Goal: Task Accomplishment & Management: Use online tool/utility

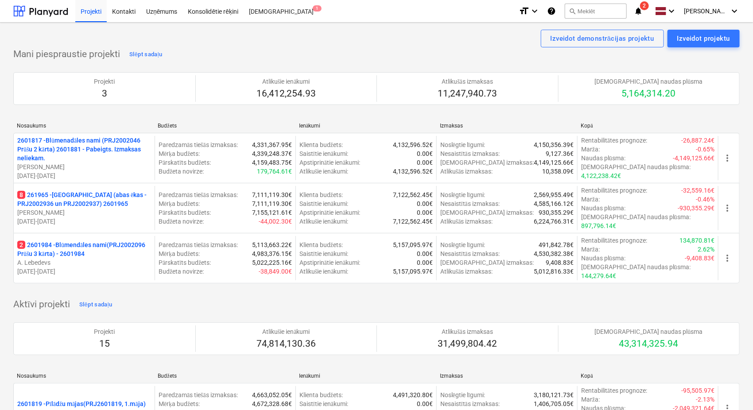
click at [643, 11] on icon "notifications" at bounding box center [638, 11] width 9 height 11
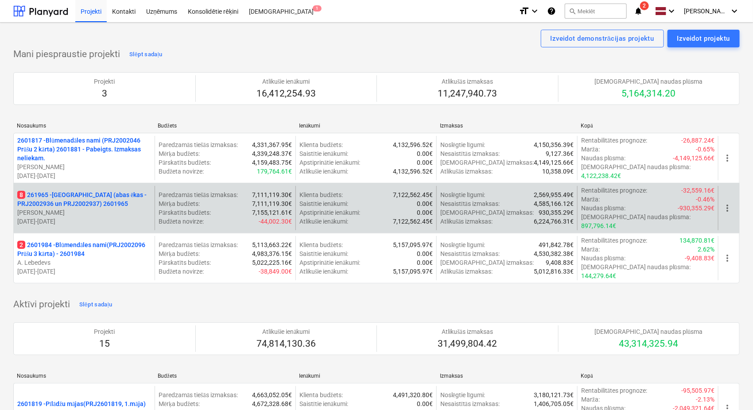
click at [98, 199] on p "8 261965 - [GEOGRAPHIC_DATA] (abas ēkas - PRJ2002936 un PRJ2002937) 2601965" at bounding box center [84, 200] width 134 height 18
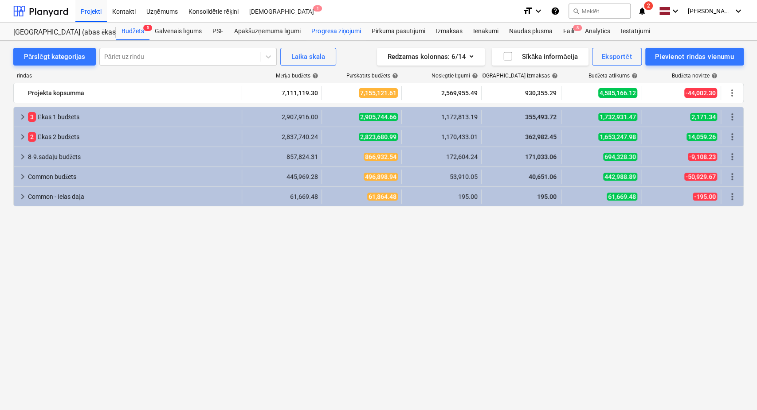
click at [325, 33] on div "Progresa ziņojumi" at bounding box center [336, 32] width 60 height 18
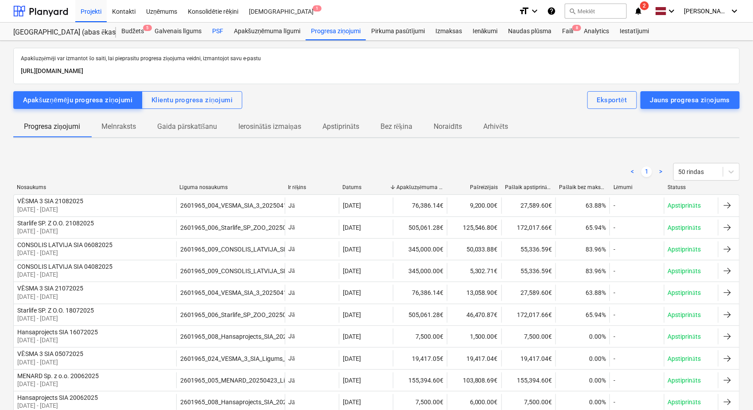
click at [216, 27] on div "PSF" at bounding box center [218, 32] width 22 height 18
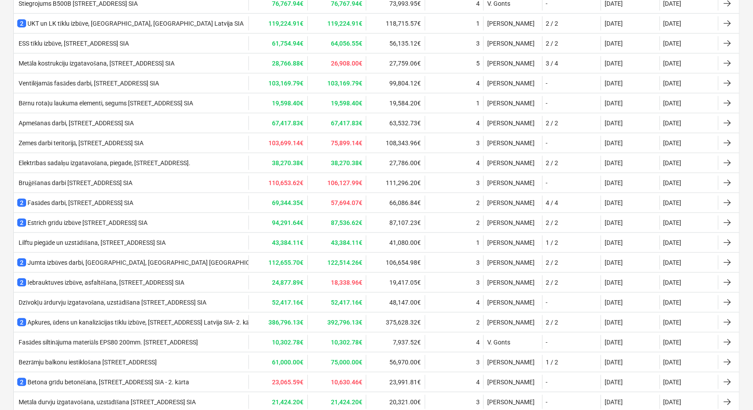
scroll to position [542, 0]
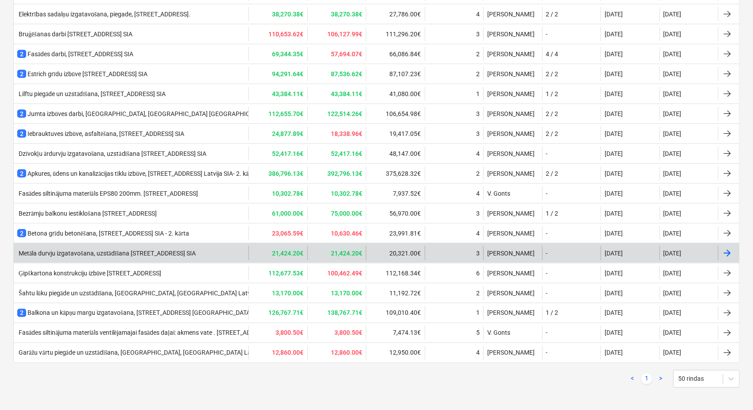
click at [151, 250] on div "Metāla durvju izgatavošana, uzstādīšana [STREET_ADDRESS] SIA" at bounding box center [106, 254] width 179 height 8
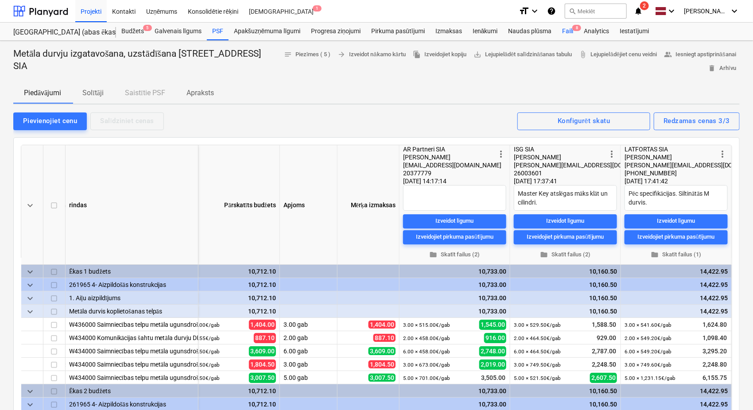
click at [566, 34] on div "Faili 8" at bounding box center [568, 32] width 22 height 18
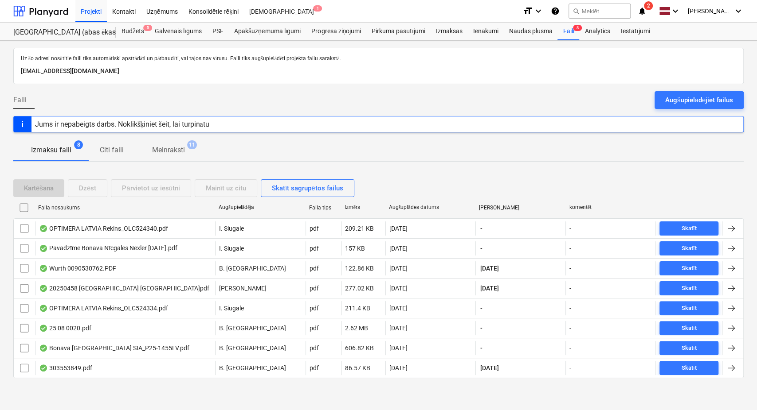
click at [646, 11] on icon "notifications" at bounding box center [641, 11] width 9 height 11
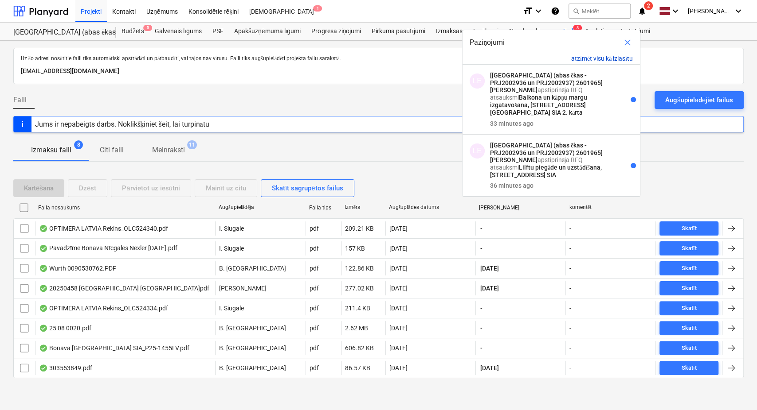
click at [611, 56] on button "atzīmēt visu kā izlasītu" at bounding box center [602, 59] width 62 height 8
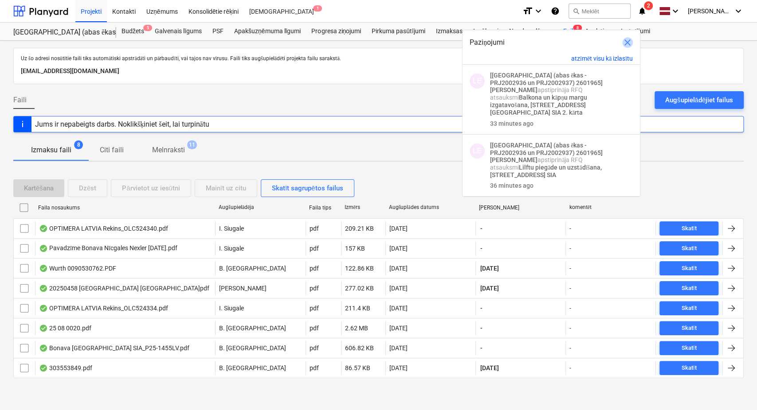
click at [629, 43] on span "close" at bounding box center [627, 42] width 11 height 11
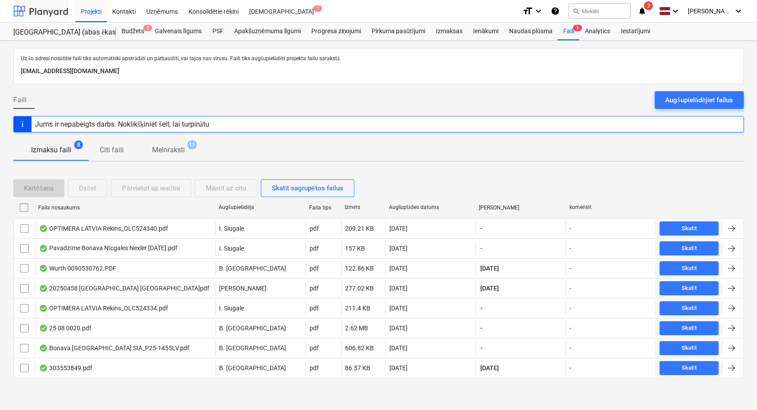
click at [41, 12] on div at bounding box center [40, 11] width 55 height 22
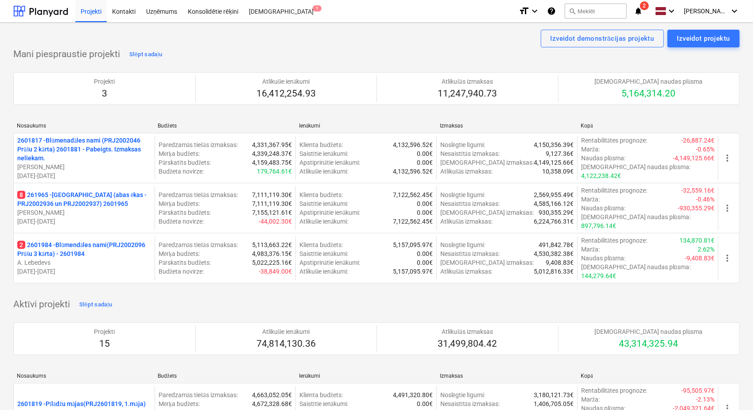
click at [92, 196] on p "8 261965 - [GEOGRAPHIC_DATA] (abas ēkas - PRJ2002936 un PRJ2002937) 2601965" at bounding box center [84, 200] width 134 height 18
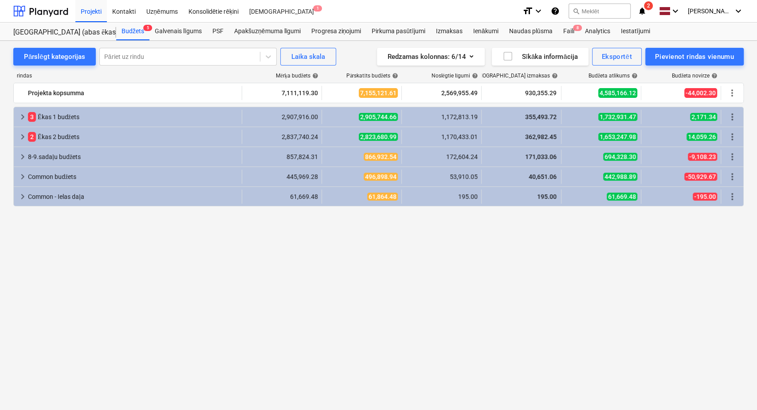
click at [645, 9] on icon "notifications" at bounding box center [641, 11] width 9 height 11
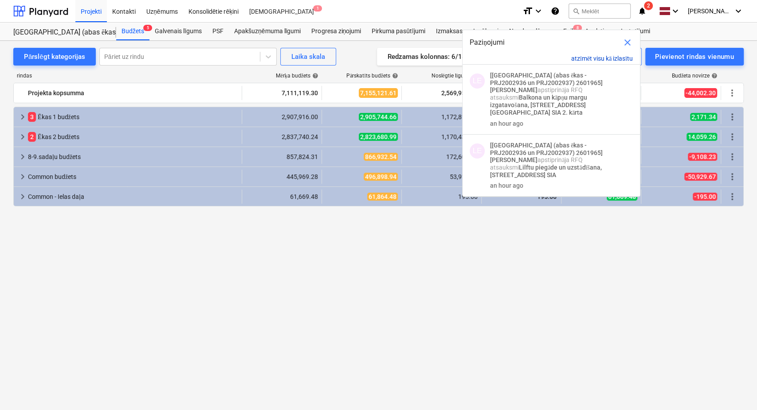
click at [593, 57] on button "atzīmēt visu kā izlasītu" at bounding box center [602, 59] width 62 height 8
drag, startPoint x: 47, startPoint y: 13, endPoint x: 220, endPoint y: 1, distance: 173.7
click at [48, 13] on div at bounding box center [40, 11] width 55 height 22
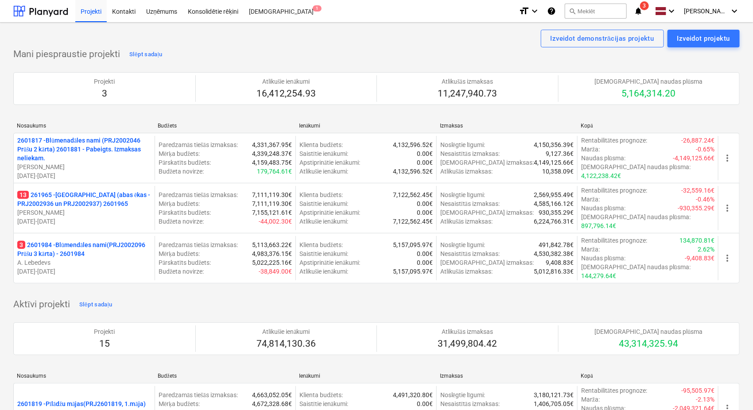
click at [643, 10] on icon "notifications" at bounding box center [638, 11] width 9 height 11
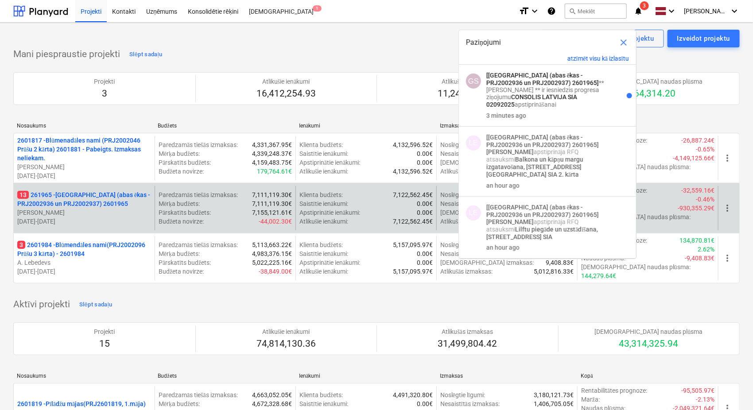
click at [93, 191] on p "13 261965 - [GEOGRAPHIC_DATA] (abas ēkas - PRJ2002936 un PRJ2002937) 2601965" at bounding box center [84, 200] width 134 height 18
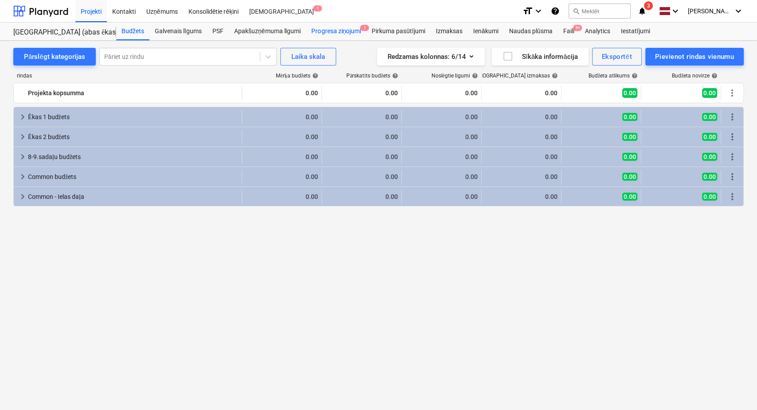
click at [345, 28] on div "Progresa ziņojumi 1" at bounding box center [336, 32] width 60 height 18
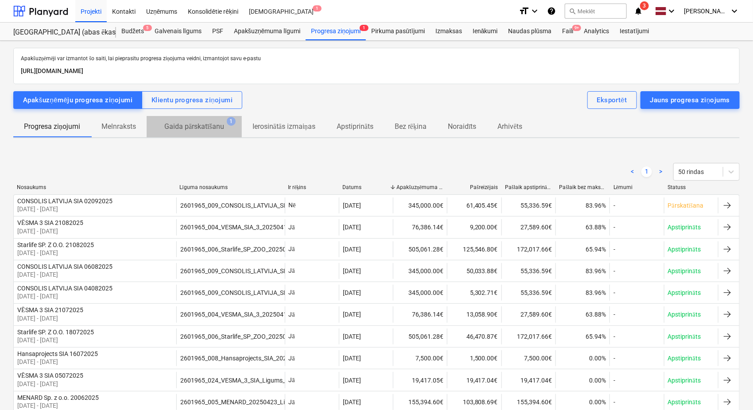
click at [211, 130] on p "Gaida pārskatīšanu" at bounding box center [194, 126] width 60 height 11
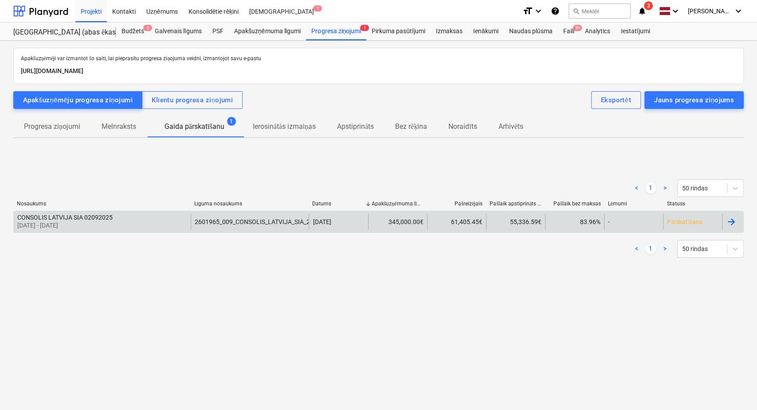
click at [733, 225] on div at bounding box center [730, 222] width 11 height 11
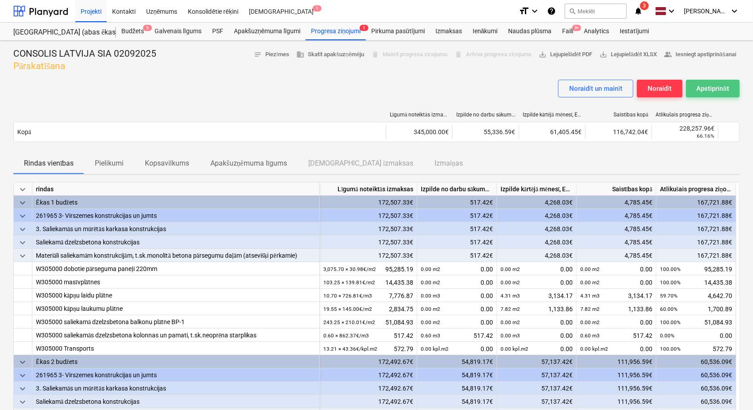
click at [713, 93] on div "Apstiprināt" at bounding box center [713, 89] width 32 height 12
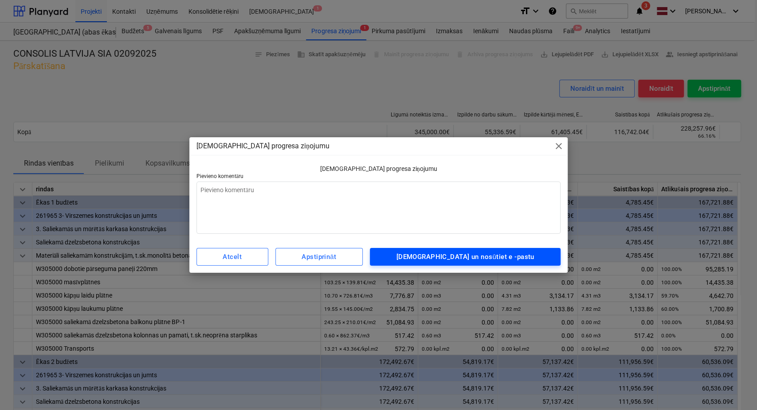
click at [487, 257] on div "[DEMOGRAPHIC_DATA] un nosūtiet e -pastu" at bounding box center [465, 257] width 138 height 12
type textarea "x"
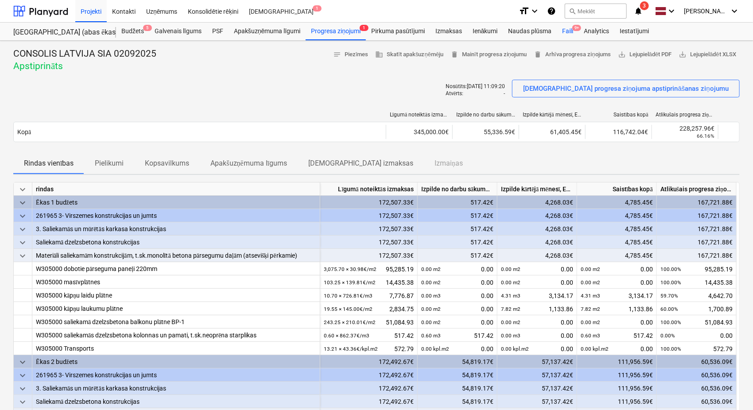
click at [569, 32] on div "Faili 9+" at bounding box center [568, 32] width 22 height 18
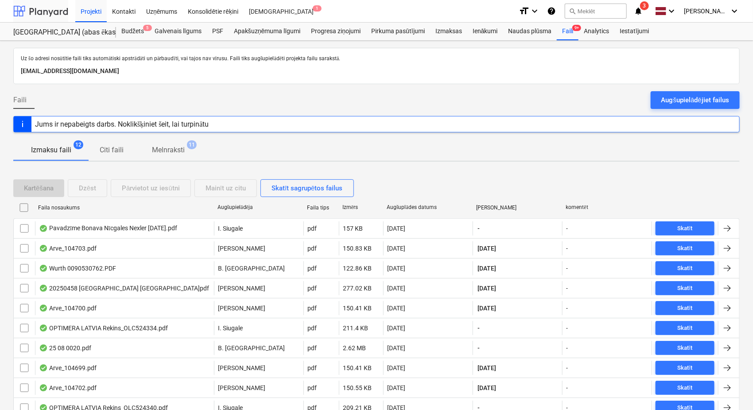
click at [47, 10] on div at bounding box center [40, 11] width 55 height 22
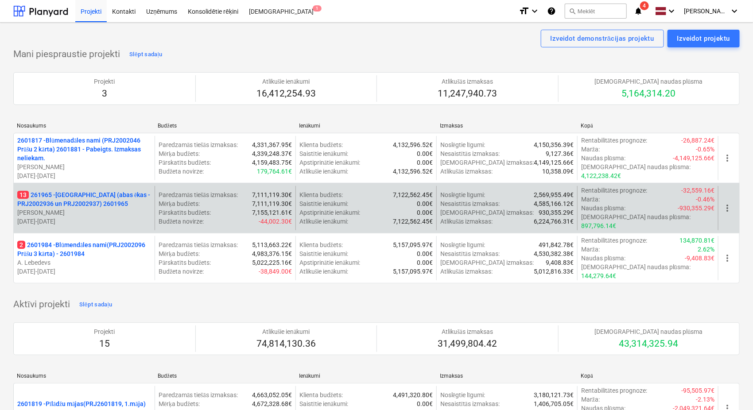
click at [59, 201] on p "13 261965 - [GEOGRAPHIC_DATA] (abas ēkas - PRJ2002936 un PRJ2002937) 2601965" at bounding box center [84, 200] width 134 height 18
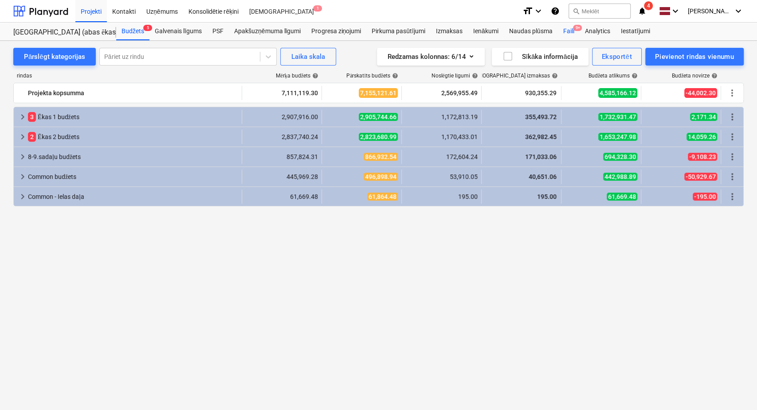
click at [572, 35] on div "Faili 9+" at bounding box center [568, 32] width 22 height 18
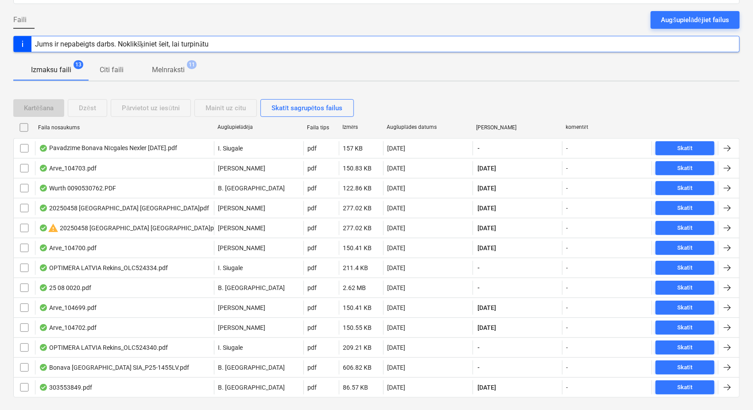
scroll to position [99, 0]
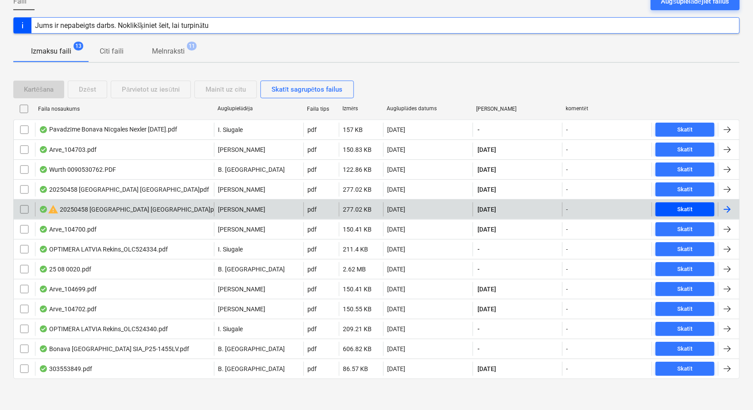
click at [669, 207] on span "Skatīt" at bounding box center [685, 210] width 52 height 10
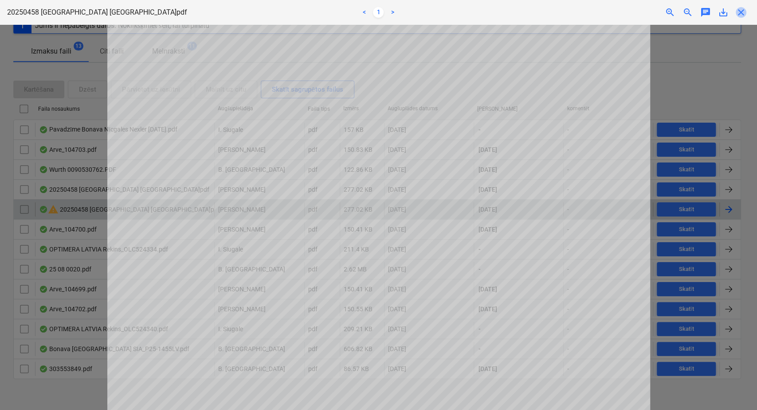
click at [745, 12] on span "close" at bounding box center [740, 12] width 11 height 11
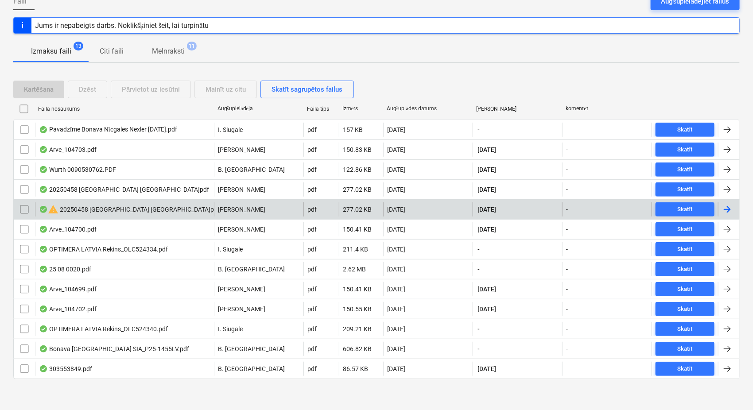
click at [25, 214] on input "checkbox" at bounding box center [24, 210] width 14 height 14
click at [99, 86] on button "Dzēst" at bounding box center [87, 90] width 39 height 18
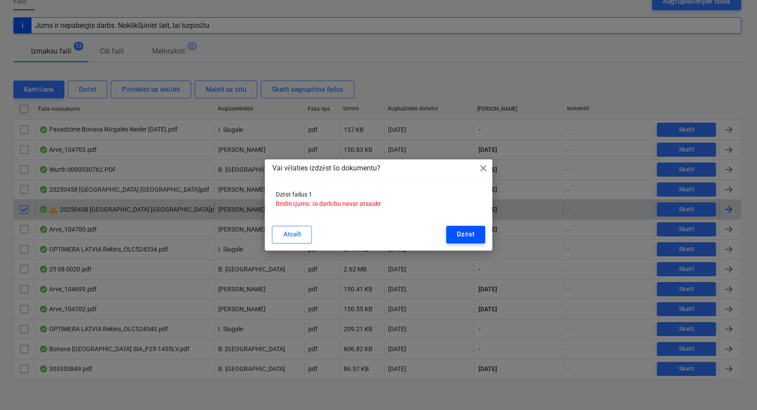
click at [468, 232] on div "Dzēst" at bounding box center [464, 235] width 17 height 12
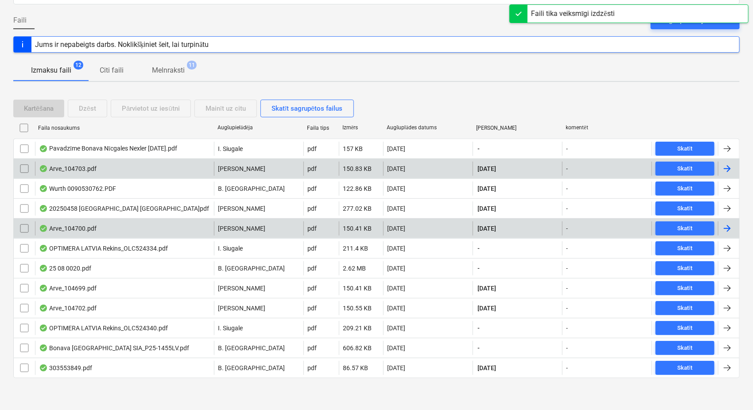
scroll to position [78, 0]
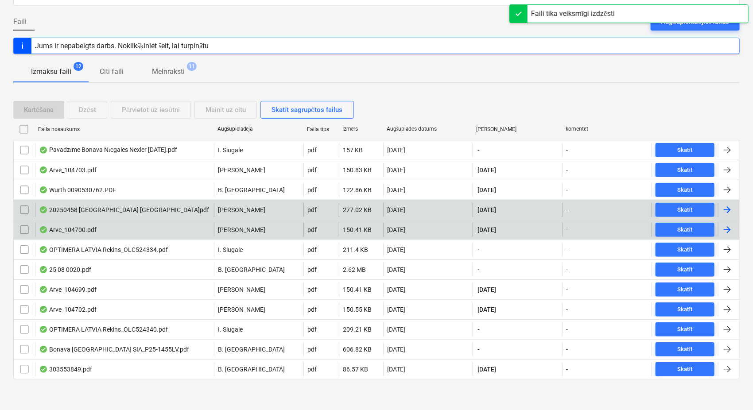
click at [725, 208] on div at bounding box center [727, 210] width 11 height 11
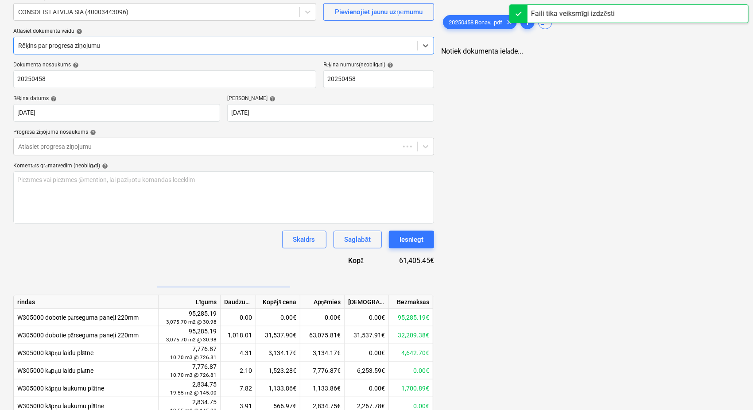
type input "20250458"
type input "[DATE]"
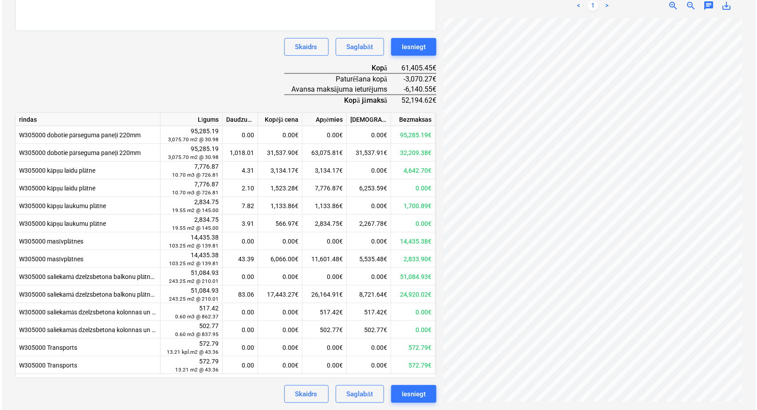
scroll to position [323, 248]
click at [422, 393] on div "Iesniegt" at bounding box center [412, 395] width 24 height 12
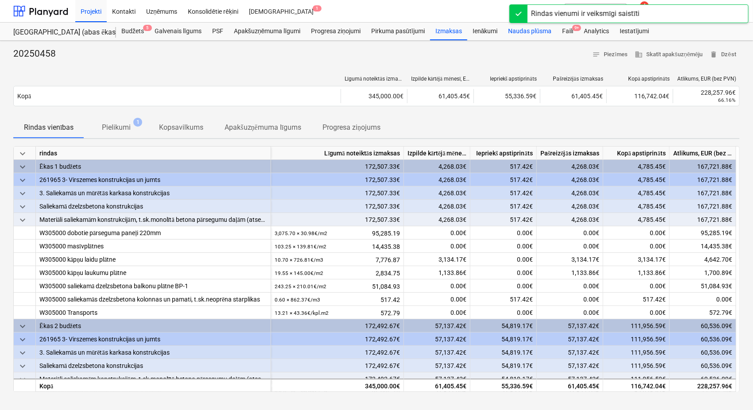
click at [525, 36] on div "Naudas plūsma" at bounding box center [530, 32] width 54 height 18
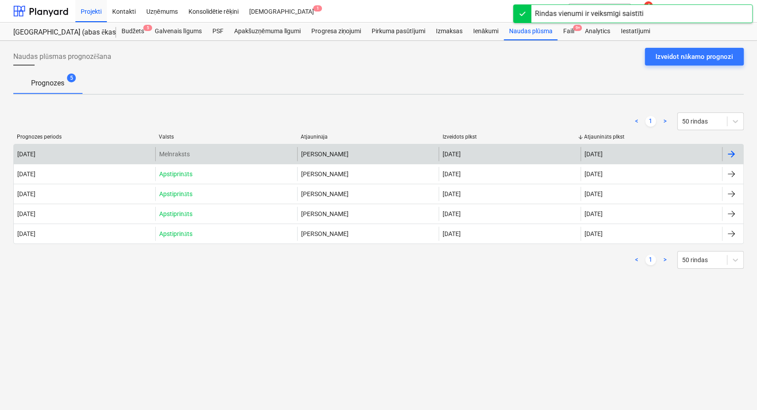
click at [730, 152] on div at bounding box center [730, 154] width 11 height 11
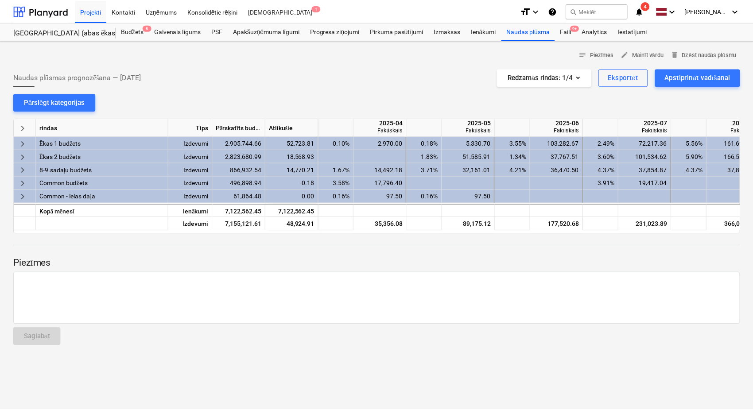
scroll to position [0, 443]
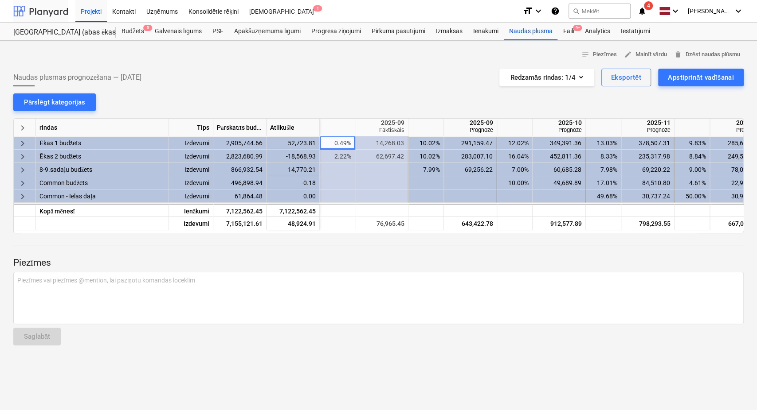
click at [48, 15] on div at bounding box center [40, 11] width 55 height 22
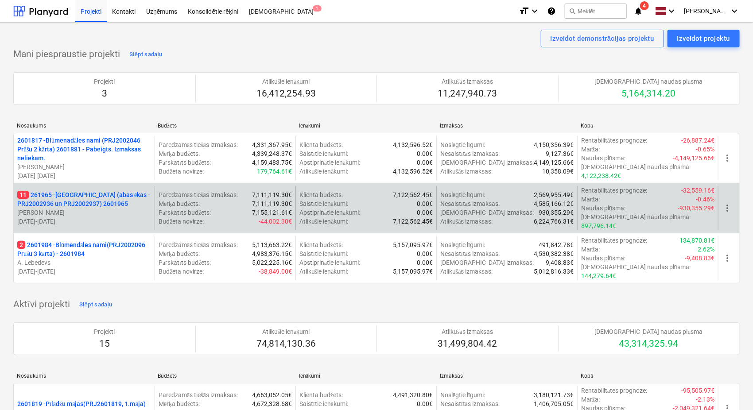
click at [71, 201] on p "11 261965 - [GEOGRAPHIC_DATA] (abas ēkas - PRJ2002936 un PRJ2002937) 2601965" at bounding box center [84, 200] width 134 height 18
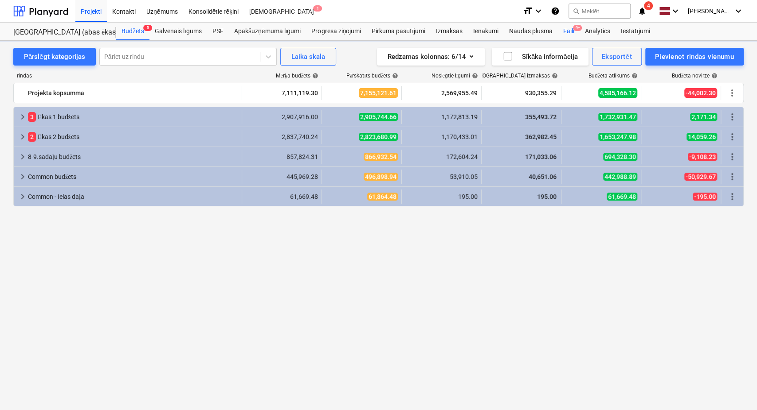
click at [569, 31] on div "Faili 9+" at bounding box center [568, 32] width 22 height 18
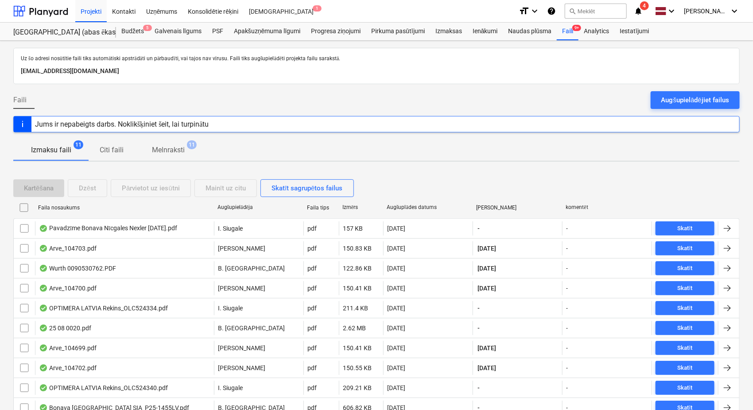
click at [645, 10] on span "notifications 4" at bounding box center [639, 11] width 11 height 11
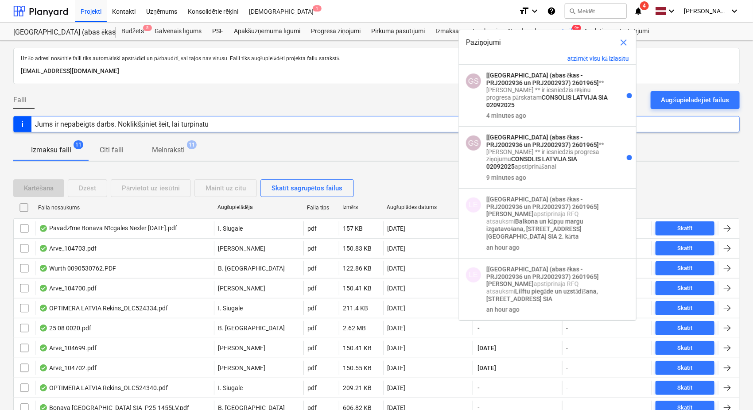
click at [589, 53] on div "Paziņojumi close" at bounding box center [547, 42] width 177 height 25
click at [592, 61] on button "atzīmēt visu kā izlasītu" at bounding box center [599, 59] width 62 height 8
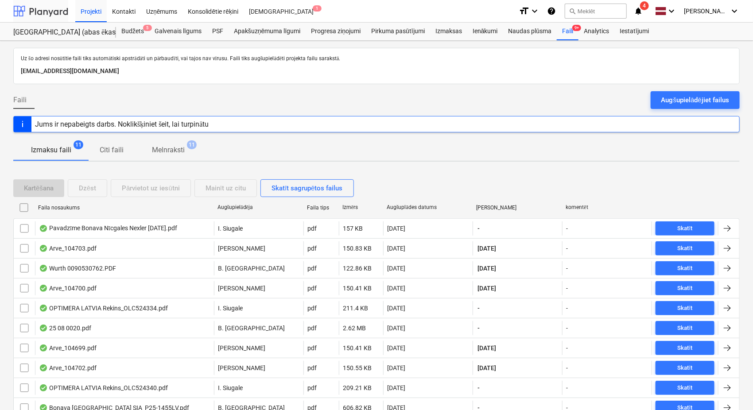
drag, startPoint x: 52, startPoint y: 16, endPoint x: 60, endPoint y: 2, distance: 16.5
click at [53, 16] on div at bounding box center [40, 11] width 55 height 22
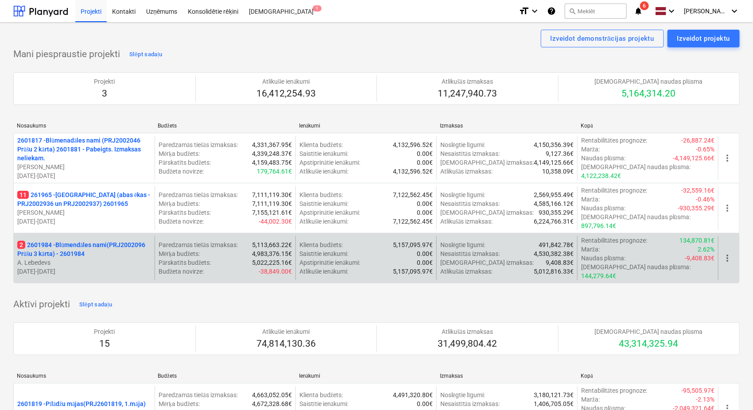
click at [104, 241] on p "2 2601984 - Blūmendāles nami(PRJ2002096 Prūšu 3 kārta) - 2601984" at bounding box center [84, 250] width 134 height 18
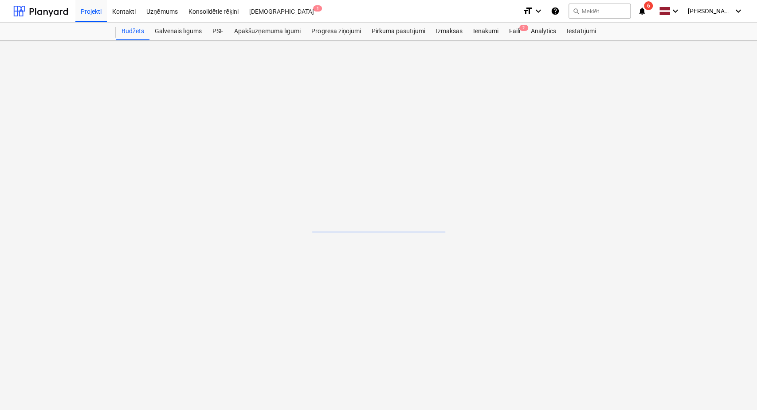
click at [647, 11] on span "notifications 6" at bounding box center [642, 11] width 11 height 11
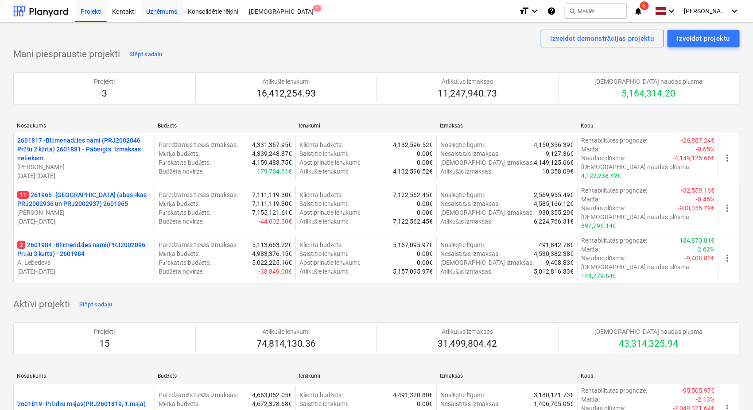
click at [167, 12] on div "Uzņēmums" at bounding box center [162, 11] width 42 height 23
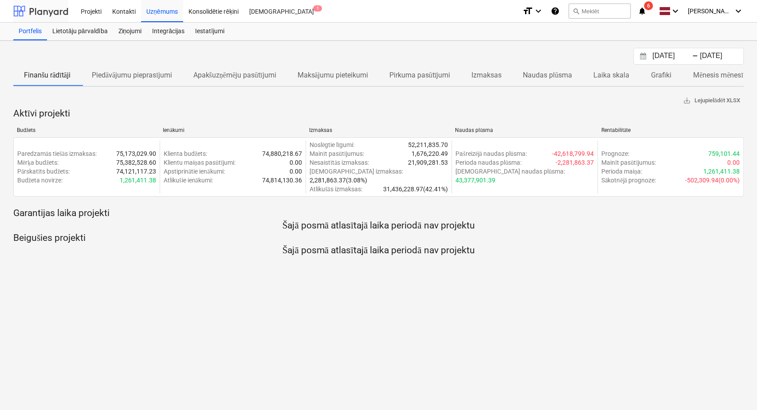
click at [35, 12] on div at bounding box center [40, 11] width 55 height 22
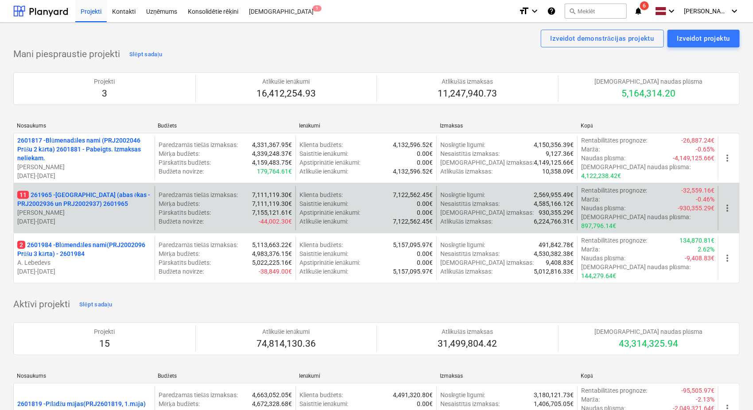
click at [106, 191] on p "11 261965 - [GEOGRAPHIC_DATA] (abas ēkas - PRJ2002936 un PRJ2002937) 2601965" at bounding box center [84, 200] width 134 height 18
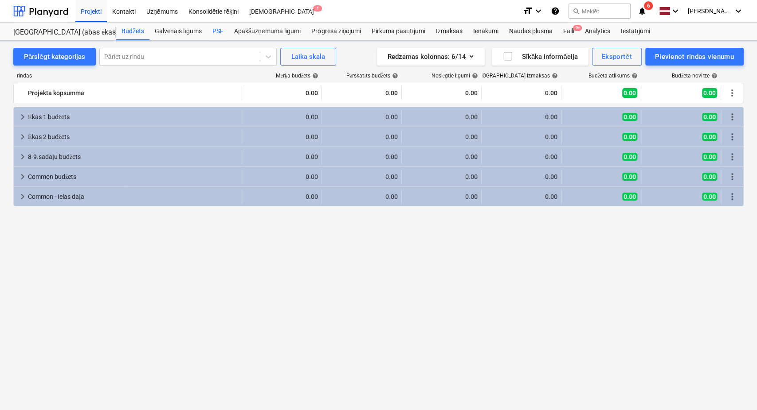
click at [219, 36] on div "PSF" at bounding box center [218, 32] width 22 height 18
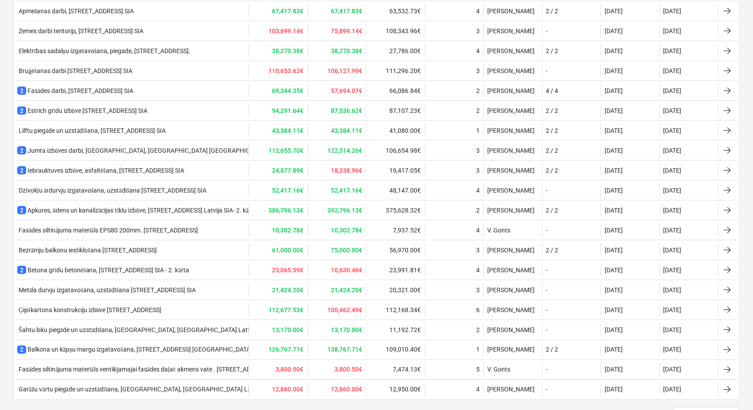
scroll to position [542, 0]
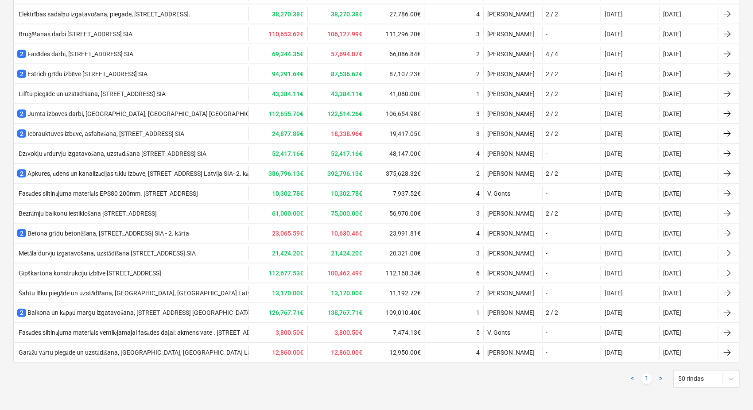
click at [191, 290] on div "Šahtu lūku piegāde un uzstādīšana, [GEOGRAPHIC_DATA], [GEOGRAPHIC_DATA] Latvija…" at bounding box center [142, 294] width 251 height 8
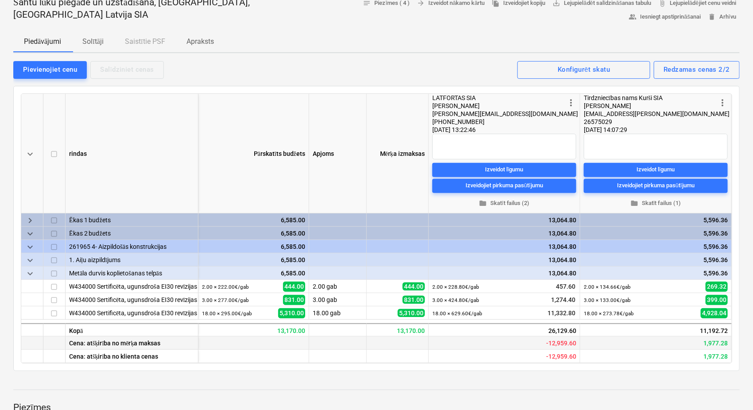
scroll to position [131, 0]
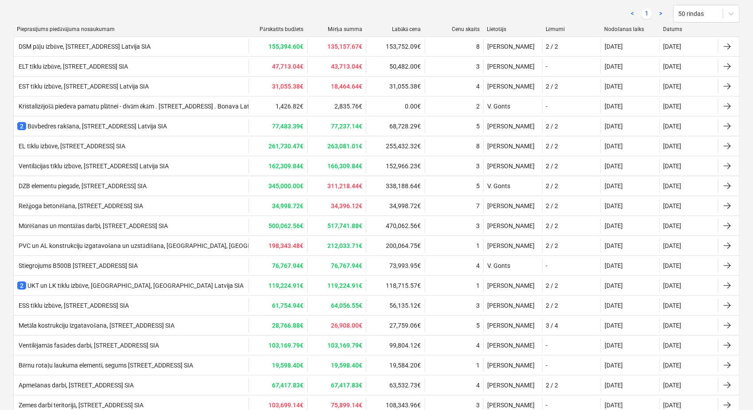
scroll to position [542, 0]
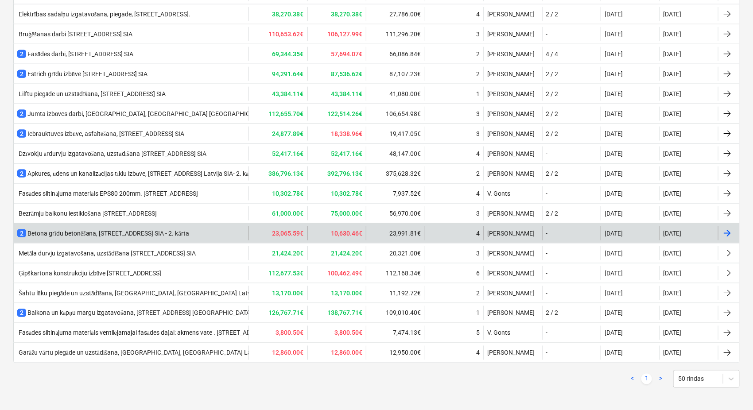
click at [160, 233] on div "2 Betona grīdu betonēšana, [STREET_ADDRESS] [GEOGRAPHIC_DATA] SIA - 2. kārta" at bounding box center [103, 233] width 172 height 9
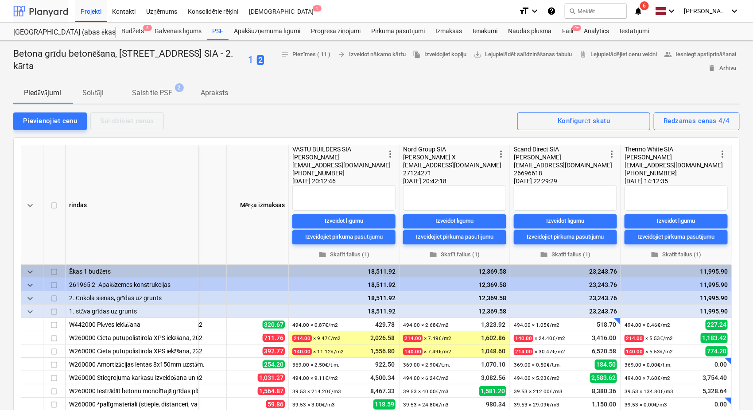
click at [40, 8] on div at bounding box center [40, 11] width 55 height 22
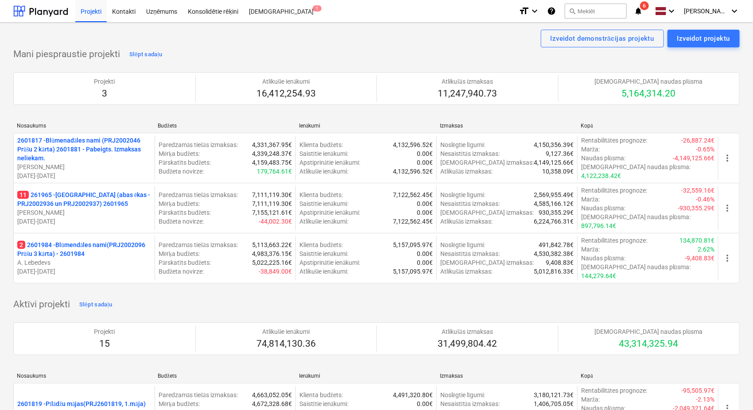
click at [98, 203] on p "11 261965 - [GEOGRAPHIC_DATA] (abas ēkas - PRJ2002936 un PRJ2002937) 2601965" at bounding box center [84, 200] width 134 height 18
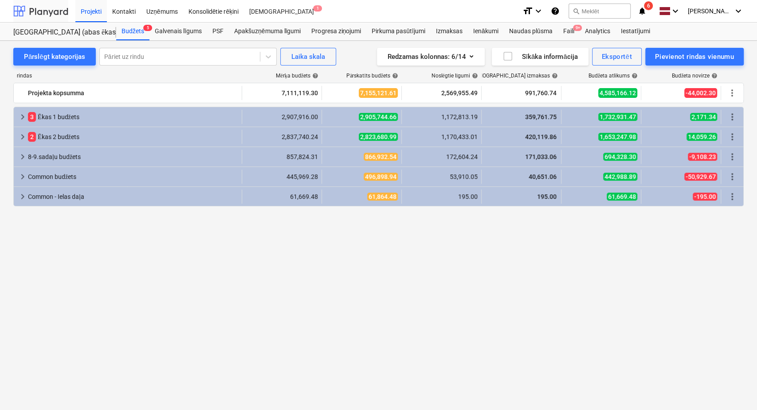
click at [53, 9] on div at bounding box center [40, 11] width 55 height 22
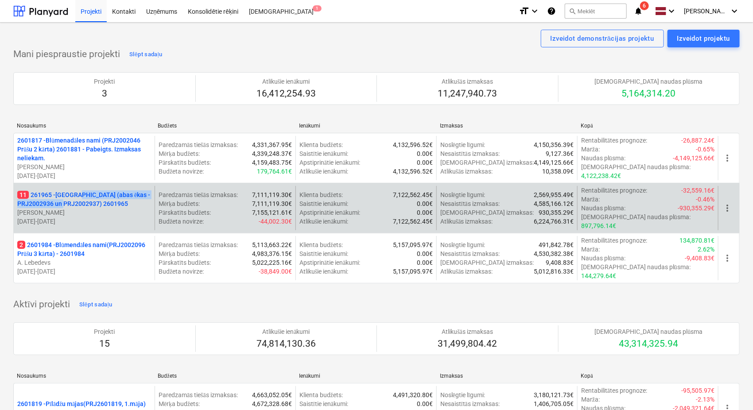
click at [78, 195] on p "11 261965 - [GEOGRAPHIC_DATA] (abas ēkas - PRJ2002936 un PRJ2002937) 2601965" at bounding box center [84, 200] width 134 height 18
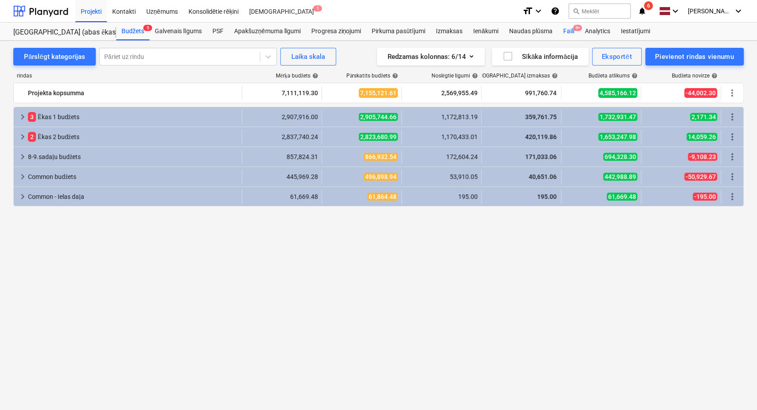
click at [570, 30] on div "Faili 9+" at bounding box center [568, 32] width 22 height 18
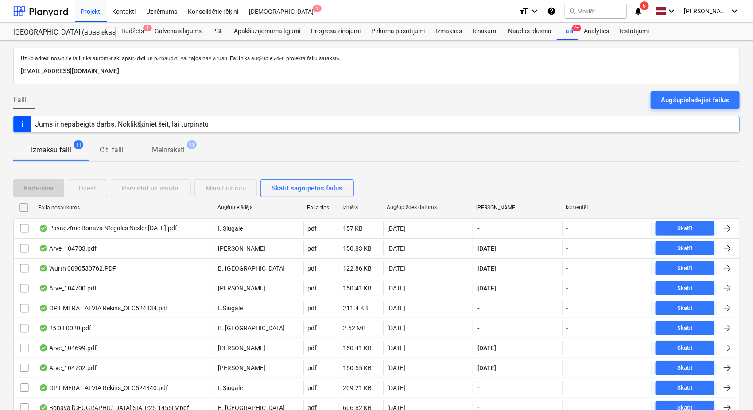
click at [643, 14] on icon "notifications" at bounding box center [638, 11] width 9 height 11
click at [48, 15] on div at bounding box center [40, 11] width 55 height 22
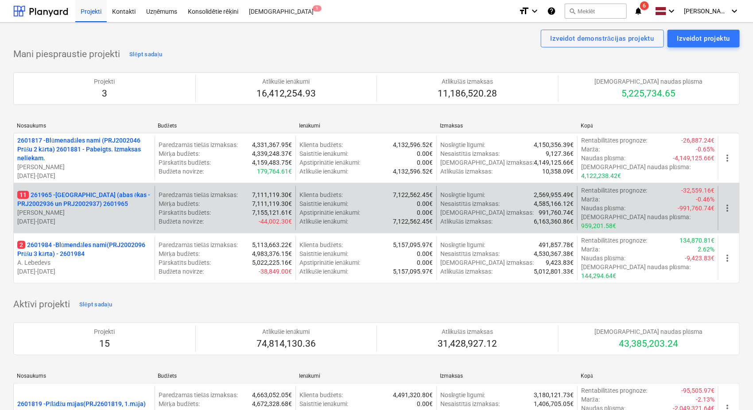
click at [98, 191] on p "11 261965 - [GEOGRAPHIC_DATA] (abas ēkas - PRJ2002936 un PRJ2002937) 2601965" at bounding box center [84, 200] width 134 height 18
click at [54, 198] on p "8 261965 - [GEOGRAPHIC_DATA] (abas ēkas - PRJ2002936 un PRJ2002937) 2601965" at bounding box center [84, 199] width 134 height 27
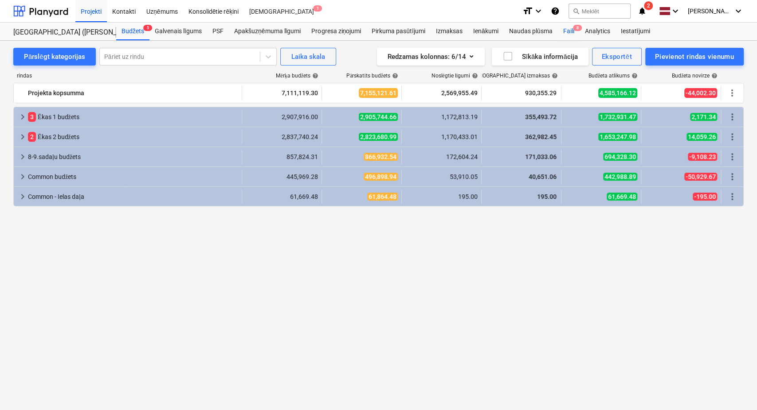
click at [572, 28] on div "Faili 8" at bounding box center [568, 32] width 22 height 18
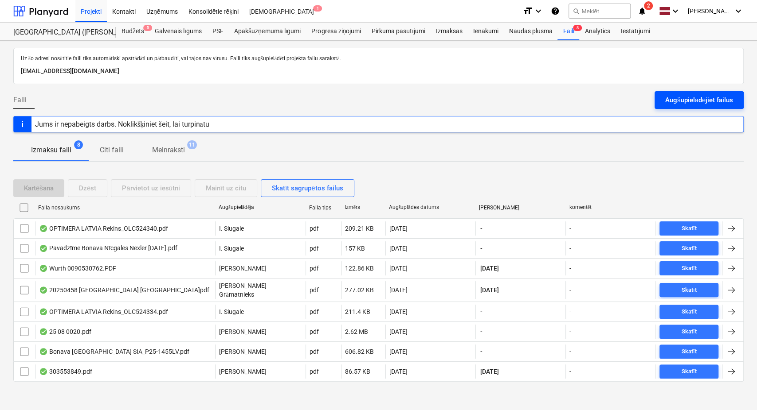
click at [678, 103] on div "Augšupielādējiet failus" at bounding box center [699, 100] width 68 height 12
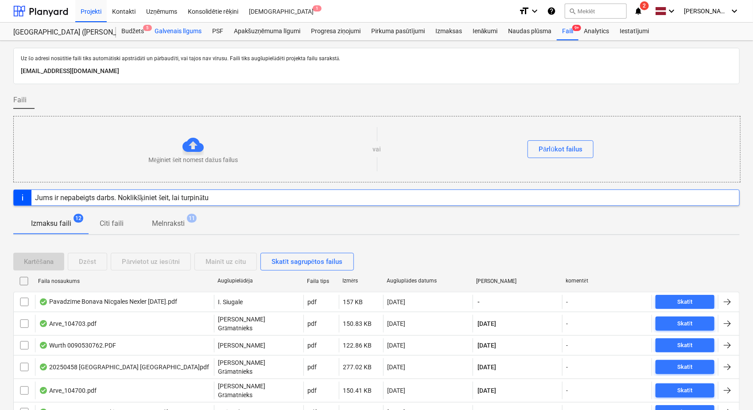
click at [179, 31] on div "Galvenais līgums" at bounding box center [178, 32] width 58 height 18
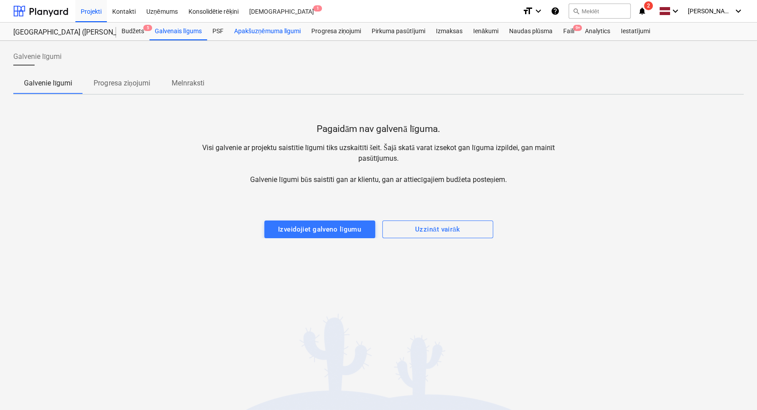
click at [270, 31] on div "Apakšuzņēmuma līgumi" at bounding box center [267, 32] width 77 height 18
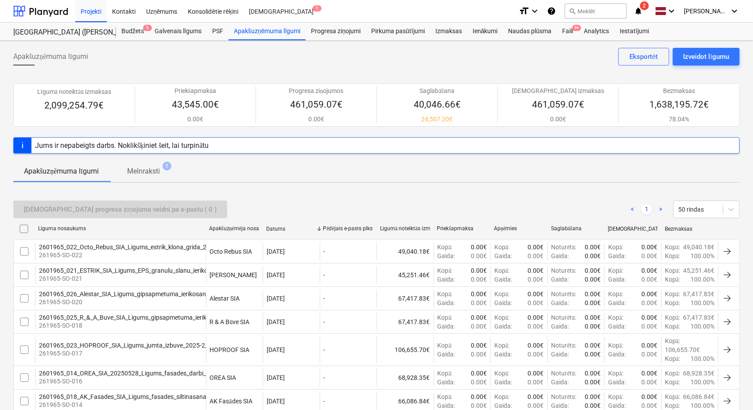
click at [639, 12] on icon "notifications" at bounding box center [638, 11] width 9 height 11
click at [56, 15] on div at bounding box center [40, 11] width 55 height 22
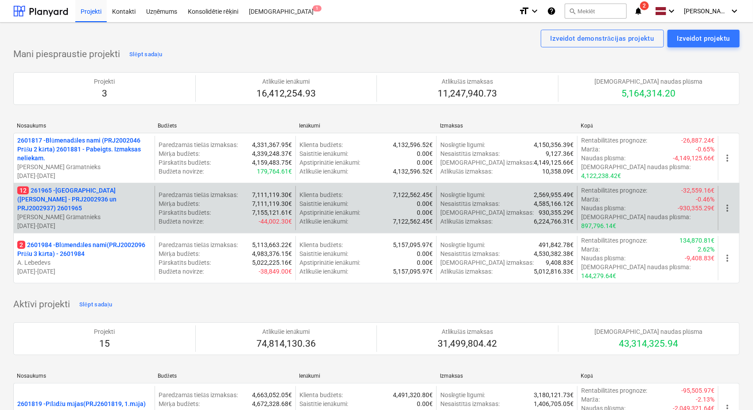
click at [98, 213] on p "[PERSON_NAME]" at bounding box center [84, 217] width 134 height 9
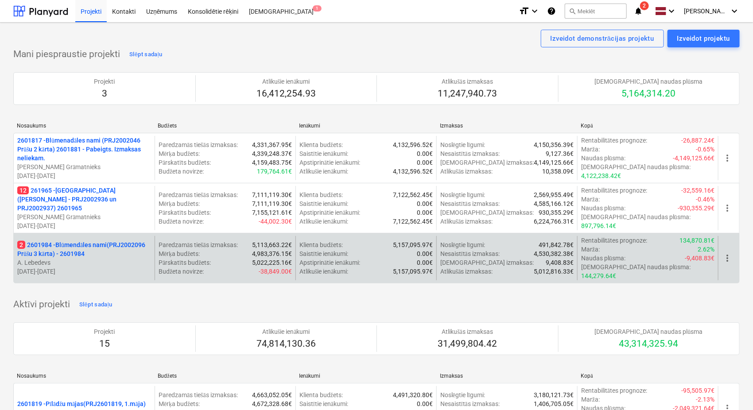
click at [86, 241] on p "2 2601984 - Blūmendāles nami(PRJ2002096 Prūšu 3 kārta) - 2601984" at bounding box center [84, 250] width 134 height 18
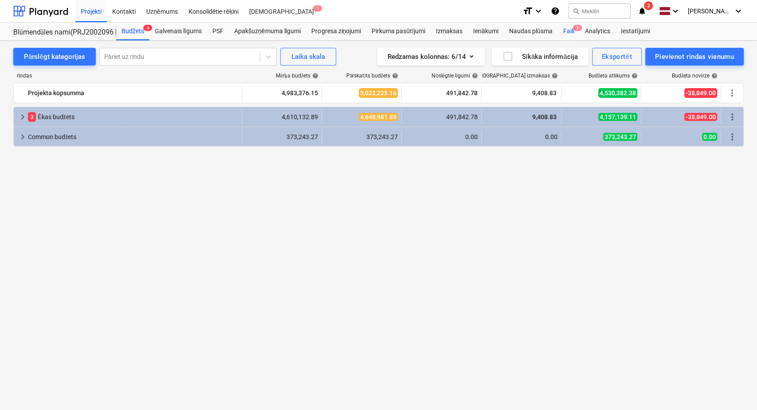
click at [570, 30] on div "Faili 2" at bounding box center [568, 32] width 22 height 18
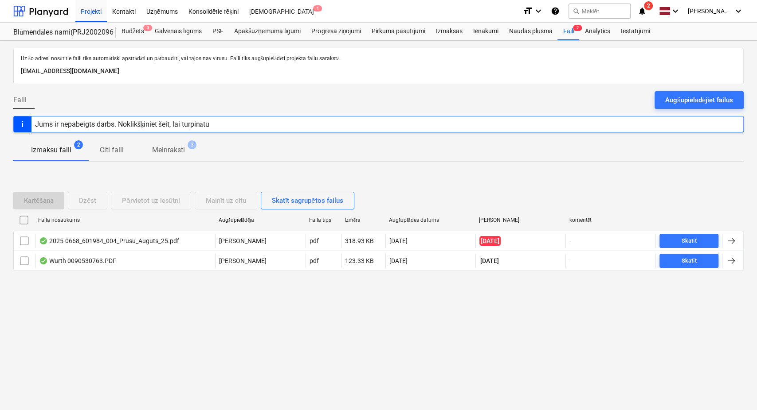
drag, startPoint x: 688, startPoint y: 101, endPoint x: 694, endPoint y: 102, distance: 6.7
click at [688, 101] on div "Augšupielādējiet failus" at bounding box center [699, 100] width 68 height 12
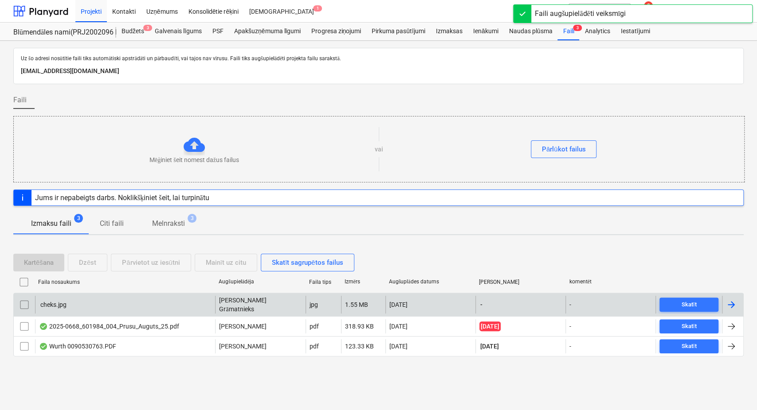
click at [732, 306] on div at bounding box center [730, 305] width 11 height 11
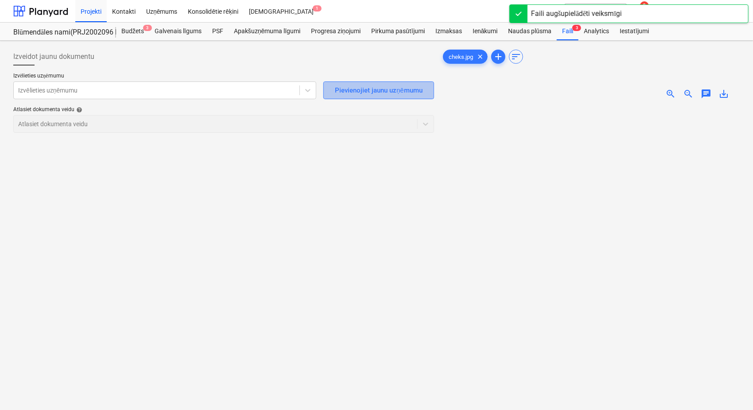
click at [356, 93] on div "Pievienojiet jaunu uzņēmumu" at bounding box center [379, 91] width 88 height 12
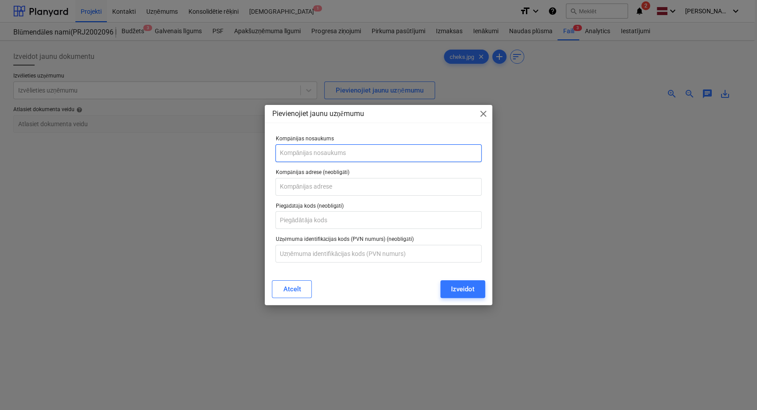
click at [326, 160] on input "text" at bounding box center [378, 153] width 206 height 18
type input "Anton Tyumin"
click at [321, 183] on input "text" at bounding box center [378, 187] width 206 height 18
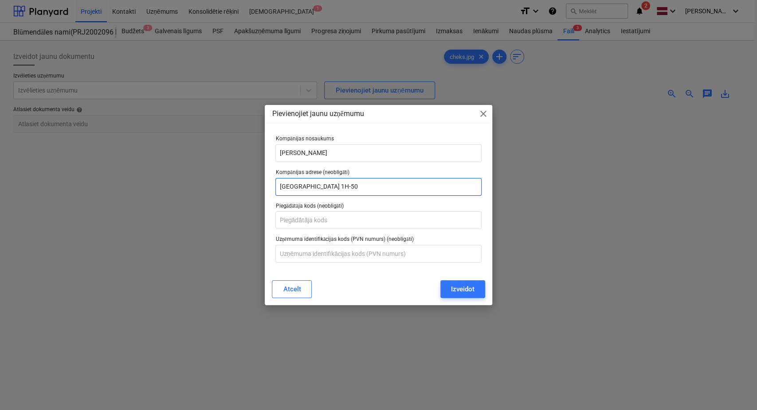
click at [316, 188] on input "Prūšu iela 1H-50" at bounding box center [378, 187] width 206 height 18
click at [319, 185] on input "Prūšu iela 1H -50" at bounding box center [378, 187] width 206 height 18
type input "Prūšu iela 1H - 50"
click at [294, 150] on input "Anton Tyumin" at bounding box center [378, 153] width 206 height 18
click at [326, 151] on input "Antons Tyumin" at bounding box center [378, 153] width 206 height 18
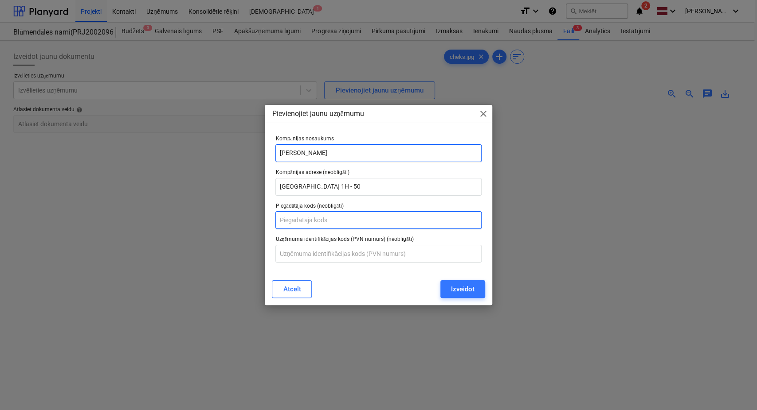
type input "Antons Tyumins"
click at [337, 224] on input "text" at bounding box center [378, 220] width 206 height 18
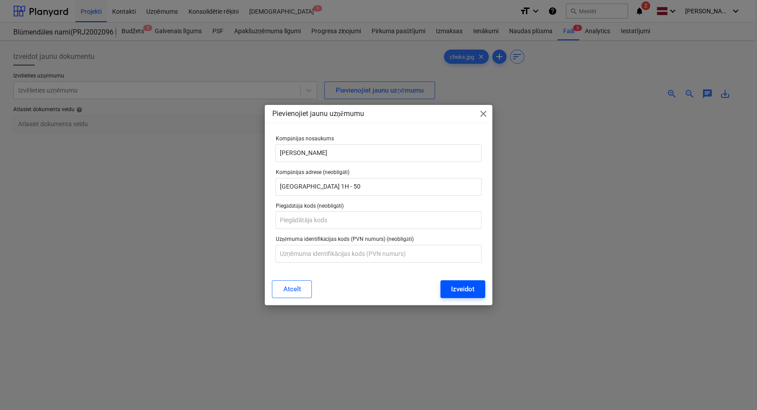
click at [451, 288] on div "Izveidot" at bounding box center [462, 290] width 23 height 12
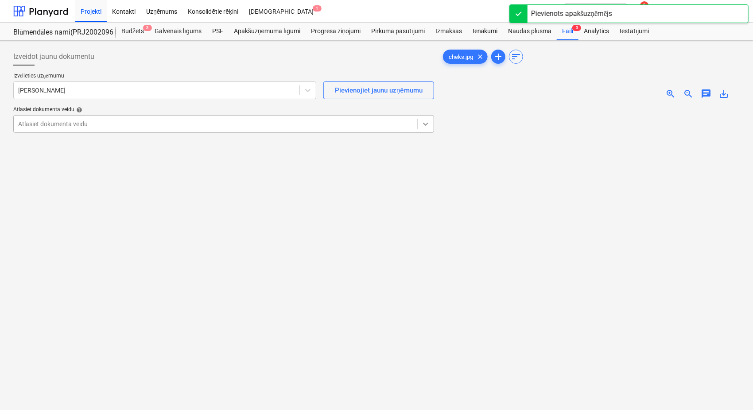
click at [425, 131] on div at bounding box center [426, 124] width 16 height 16
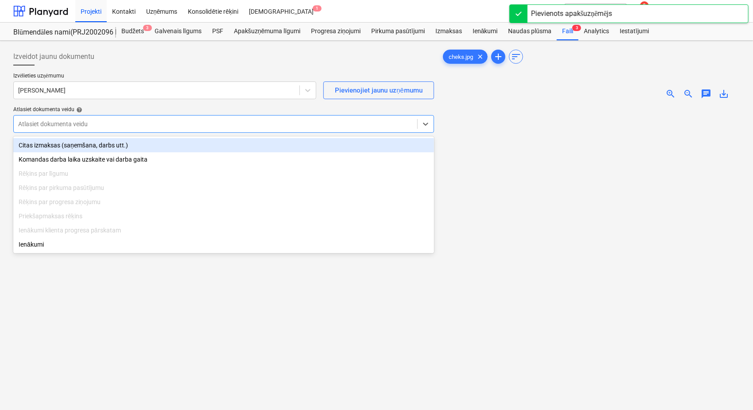
click at [355, 144] on div "Citas izmaksas (saņemšana, darbs utt.)" at bounding box center [223, 145] width 421 height 14
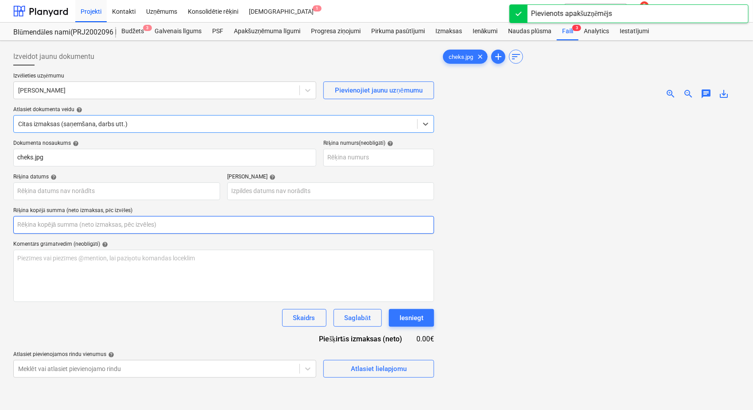
click at [162, 226] on input "text" at bounding box center [223, 225] width 421 height 18
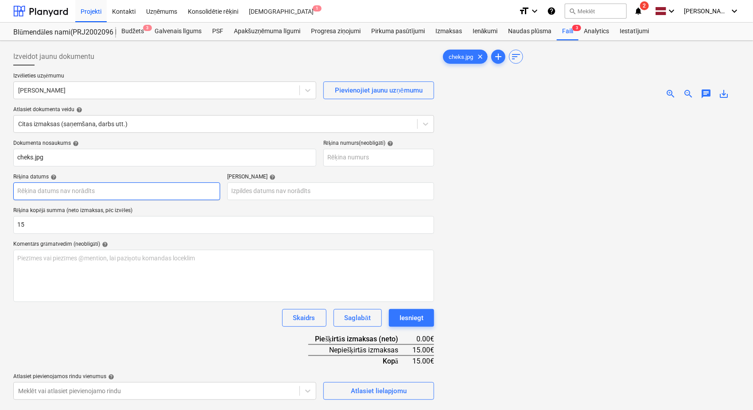
type input "15.00"
click at [176, 193] on body "Projekti Kontakti Uzņēmums Konsolidētie rēķini Iesūtne 1 format_size keyboard_a…" at bounding box center [376, 205] width 753 height 410
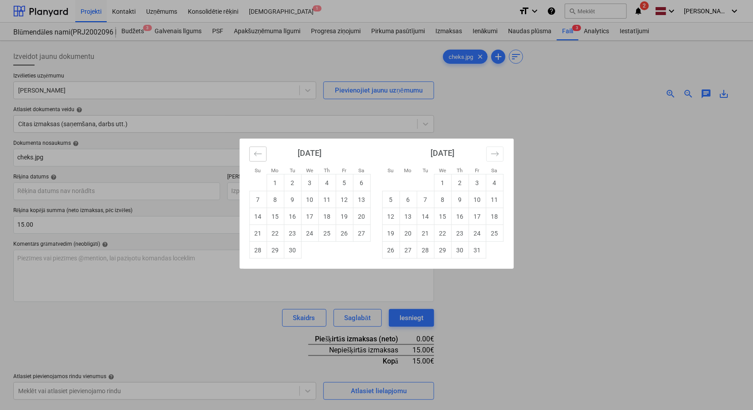
click at [254, 154] on icon "Move backward to switch to the previous month." at bounding box center [258, 154] width 8 height 8
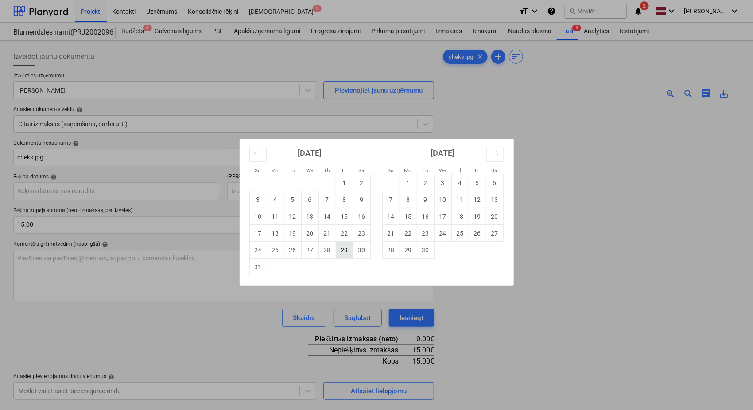
click at [346, 252] on td "29" at bounding box center [344, 250] width 17 height 17
type input "29 Aug 2025"
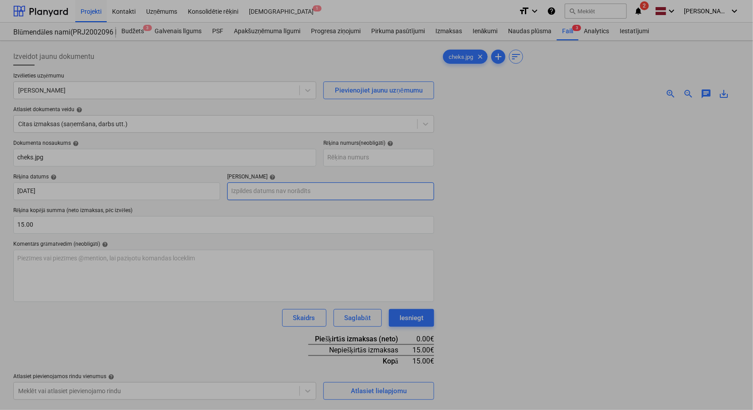
click at [320, 193] on body "Projekti Kontakti Uzņēmums Konsolidētie rēķini Iesūtne 1 format_size keyboard_a…" at bounding box center [376, 205] width 753 height 410
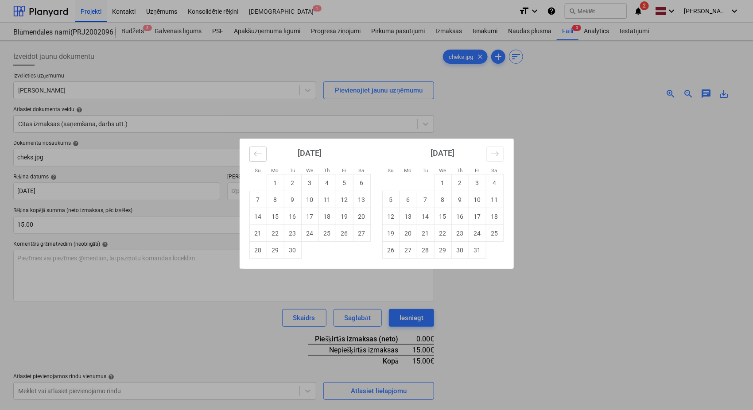
click at [260, 158] on icon "Move backward to switch to the previous month." at bounding box center [258, 154] width 8 height 8
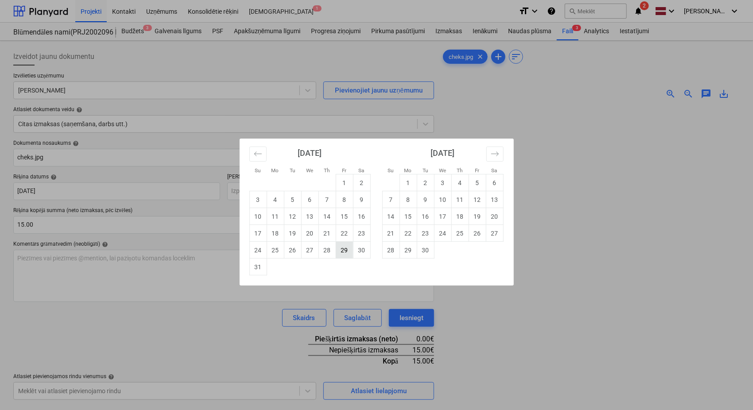
click at [351, 250] on td "29" at bounding box center [344, 250] width 17 height 17
type input "29 Aug 2025"
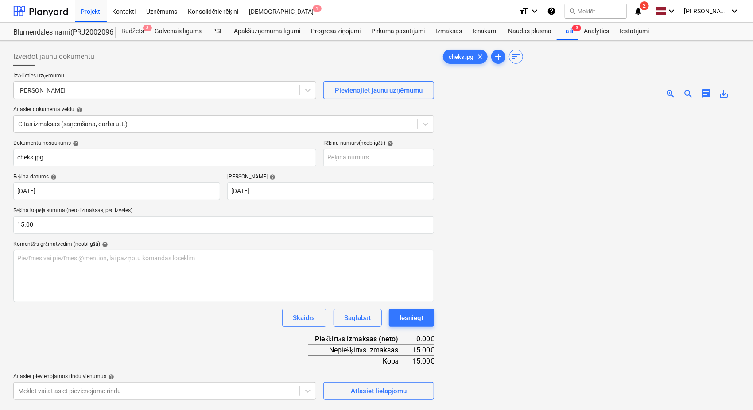
click at [245, 332] on div "Dokumenta nosaukums help cheks.jpg Rēķina numurs (neobligāti) help Rēķina datum…" at bounding box center [223, 270] width 421 height 260
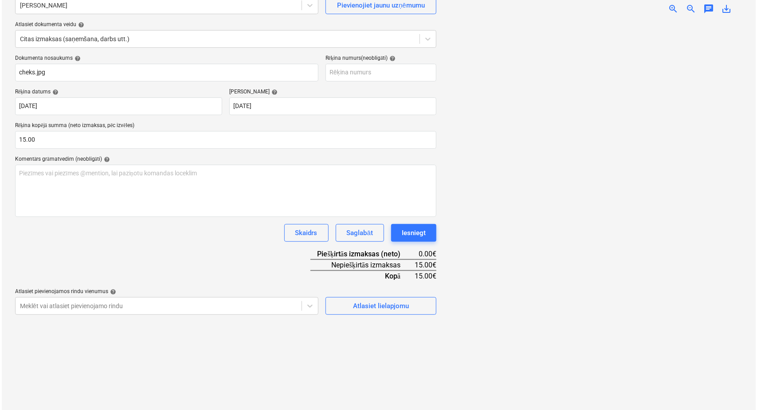
scroll to position [89, 0]
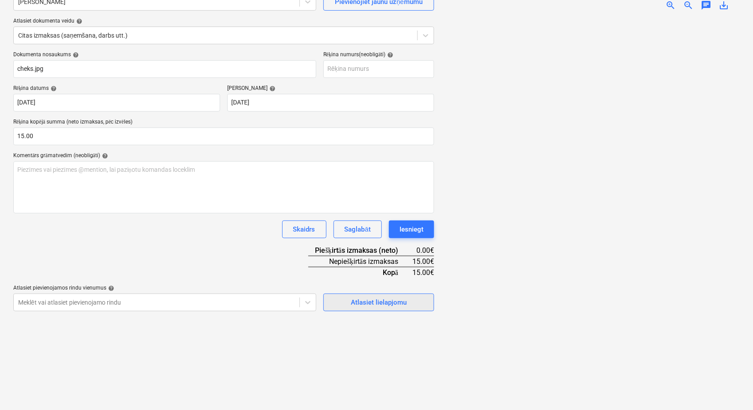
click at [378, 303] on div "Atlasiet lielapjomu" at bounding box center [379, 303] width 56 height 12
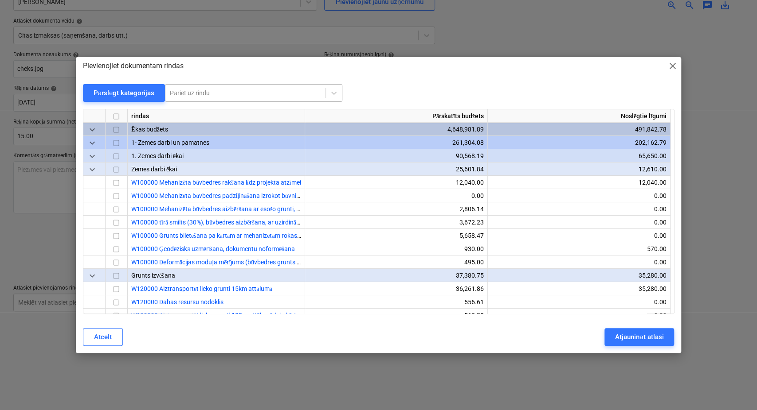
click at [202, 90] on div at bounding box center [245, 93] width 151 height 9
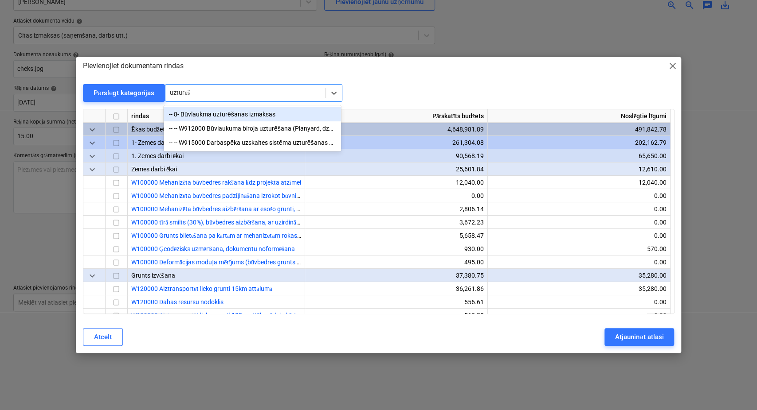
type input "uzturēša"
click at [234, 114] on div "-- 8- Būvlaukma uzturēšanas izmaksas" at bounding box center [252, 114] width 177 height 14
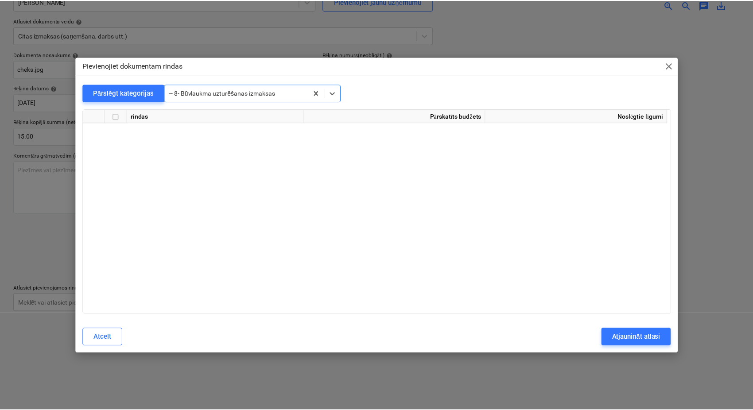
scroll to position [8243, 0]
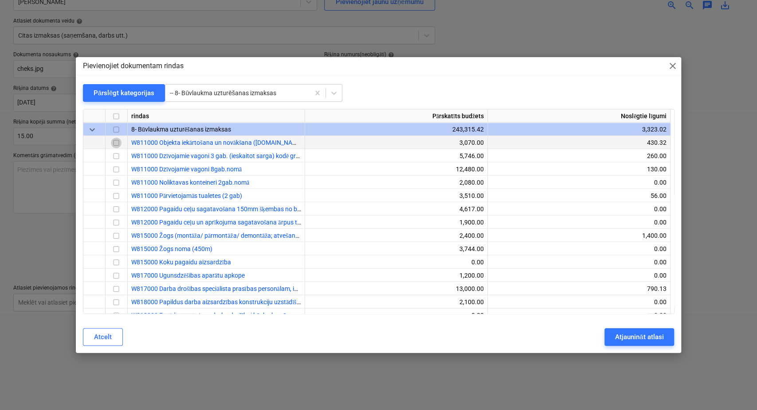
click at [116, 144] on input "checkbox" at bounding box center [116, 143] width 11 height 11
click at [638, 341] on div "Atjaunināt atlasi" at bounding box center [639, 338] width 48 height 12
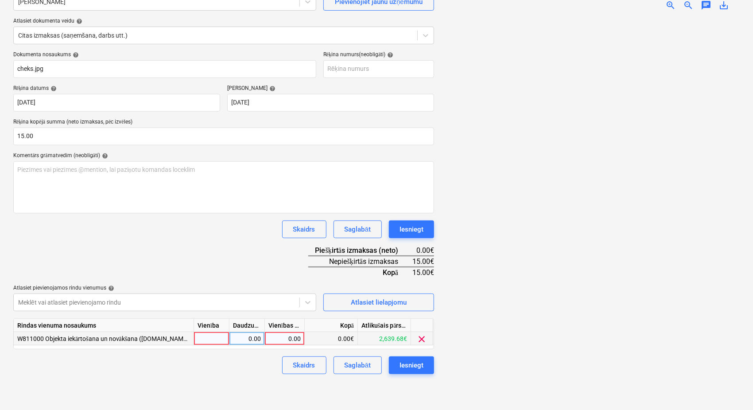
click at [279, 338] on div "0.00" at bounding box center [285, 338] width 32 height 13
type input "15"
click at [278, 274] on div "Dokumenta nosaukums help cheks.jpg Rēķina numurs (neobligāti) help Rēķina datum…" at bounding box center [223, 212] width 421 height 323
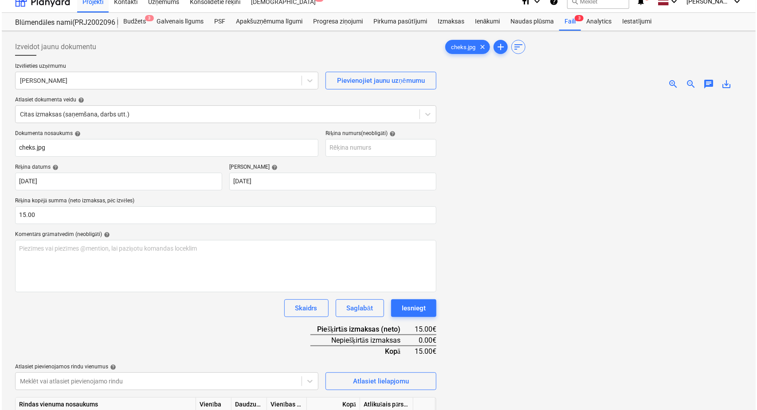
scroll to position [89, 0]
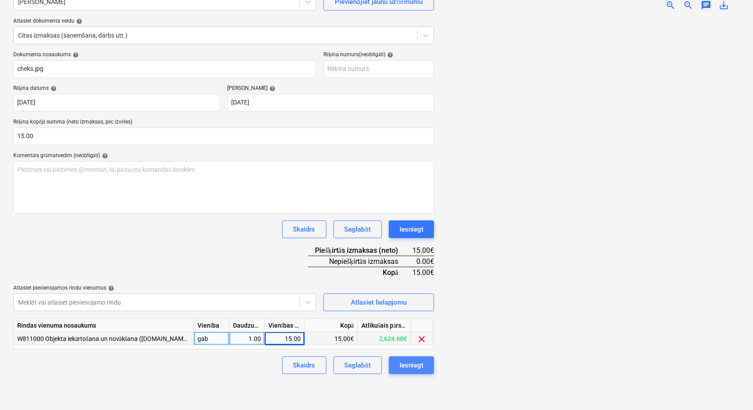
click at [409, 366] on div "Iesniegt" at bounding box center [412, 366] width 24 height 12
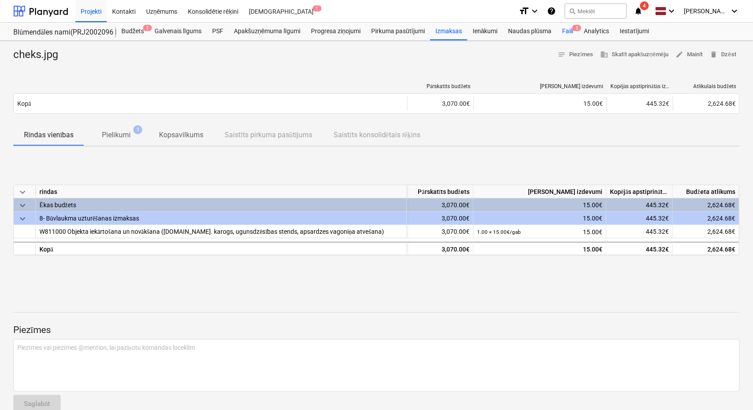
click at [573, 31] on div "Faili 2" at bounding box center [568, 32] width 22 height 18
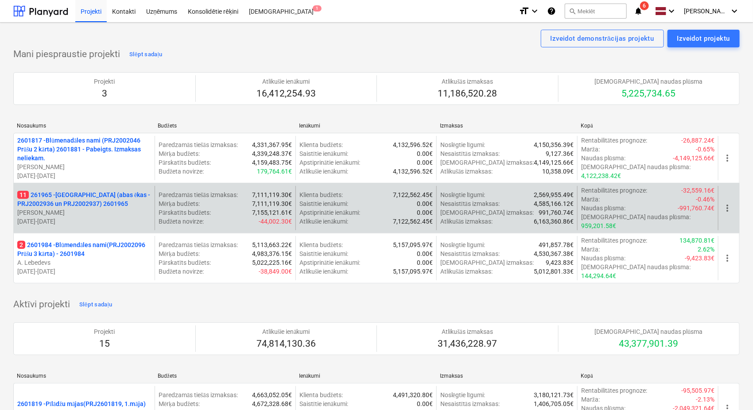
click at [90, 199] on p "11 261965 - [GEOGRAPHIC_DATA] (abas ēkas - PRJ2002936 un PRJ2002937) 2601965" at bounding box center [84, 200] width 134 height 18
